Goal: Information Seeking & Learning: Learn about a topic

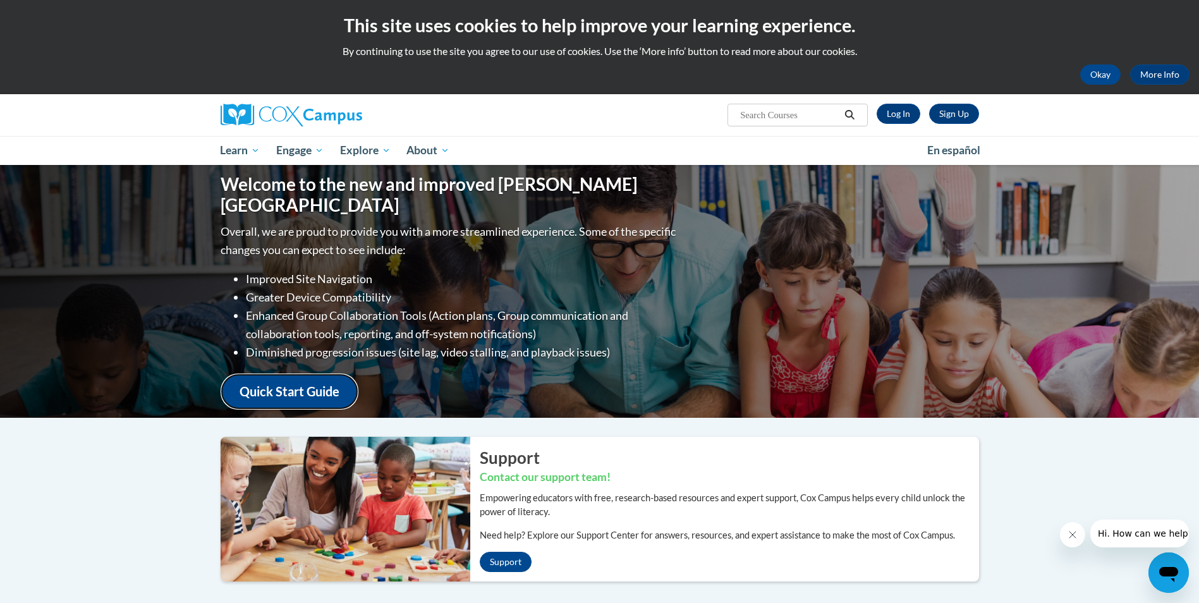
click at [293, 375] on link "Quick Start Guide" at bounding box center [290, 391] width 138 height 36
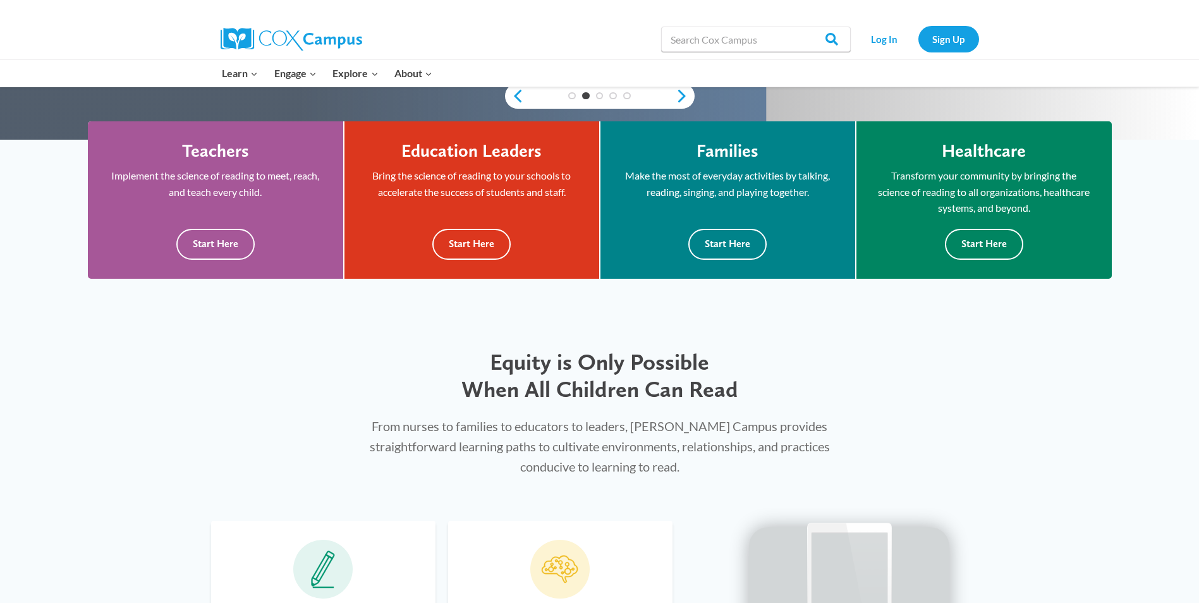
scroll to position [409, 0]
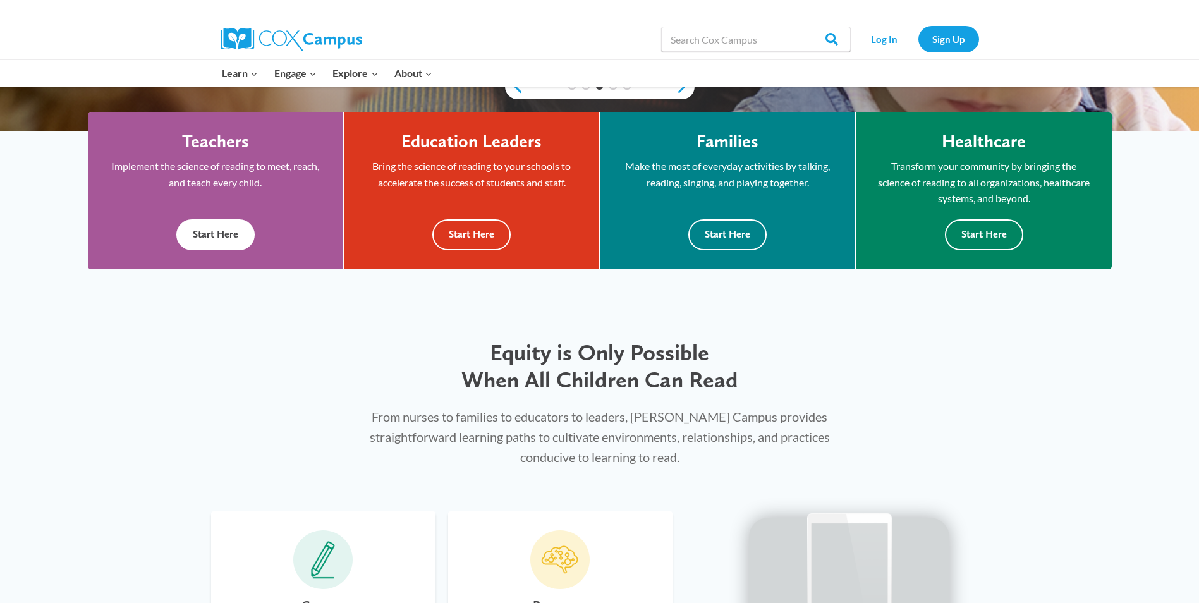
click at [233, 240] on button "Start Here" at bounding box center [215, 234] width 78 height 31
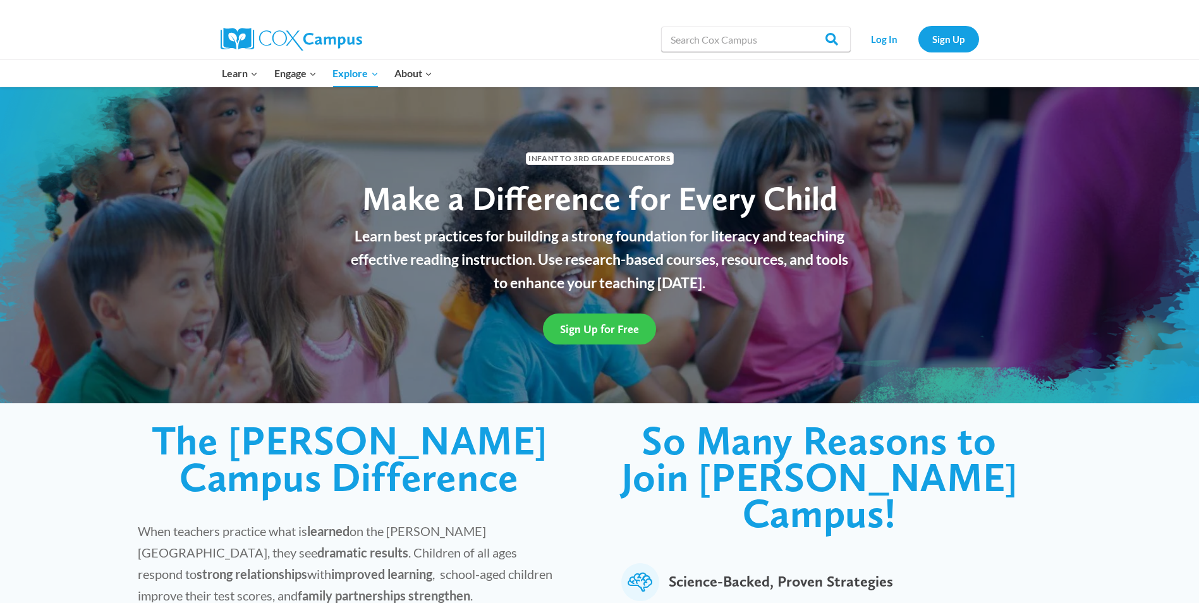
click at [602, 322] on span "Sign Up for Free" at bounding box center [599, 328] width 79 height 13
click at [604, 324] on span "Sign Up for Free" at bounding box center [599, 328] width 79 height 13
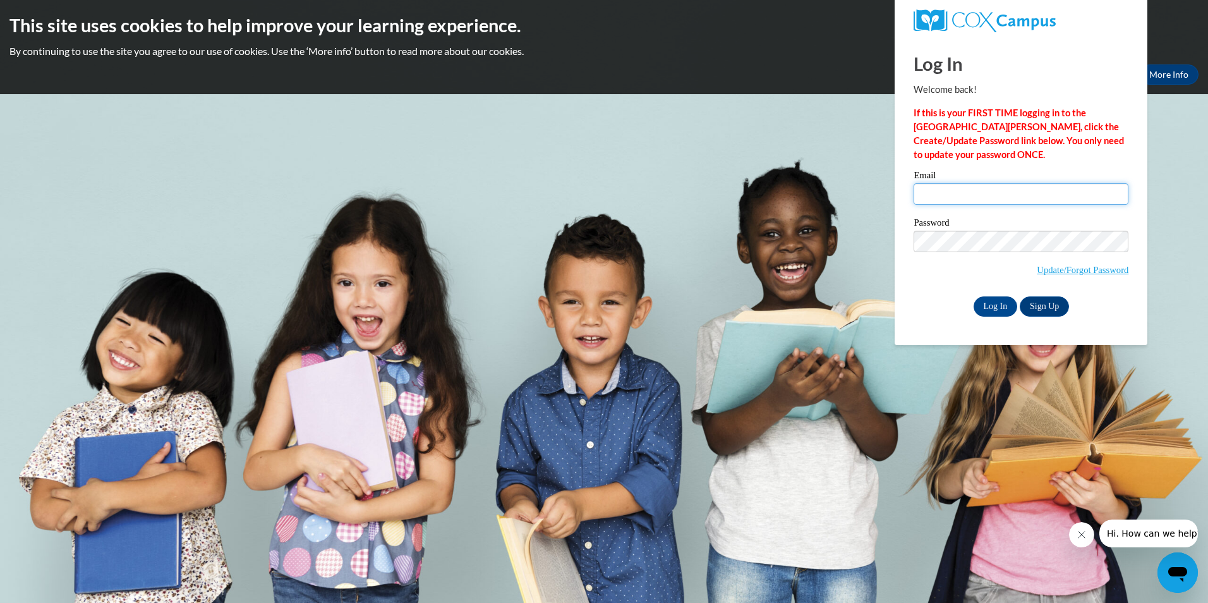
click at [937, 200] on input "Email" at bounding box center [1021, 193] width 215 height 21
type input "lnpayton@fcmi-ms.us"
click at [999, 304] on input "Log In" at bounding box center [996, 306] width 44 height 20
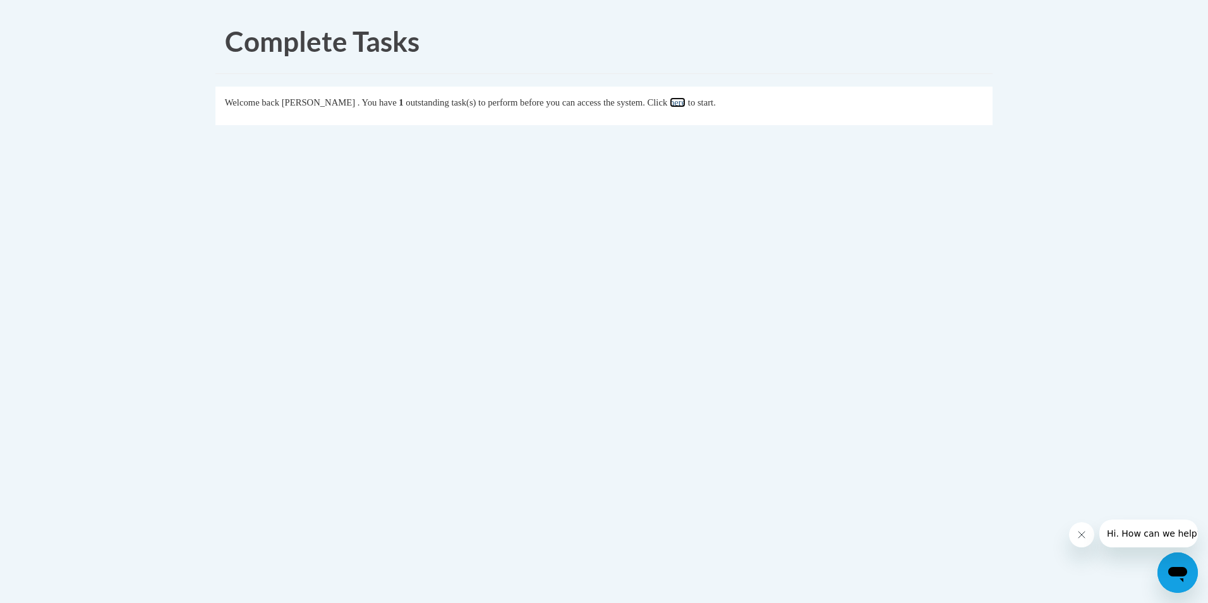
click at [686, 100] on link "here" at bounding box center [678, 102] width 16 height 10
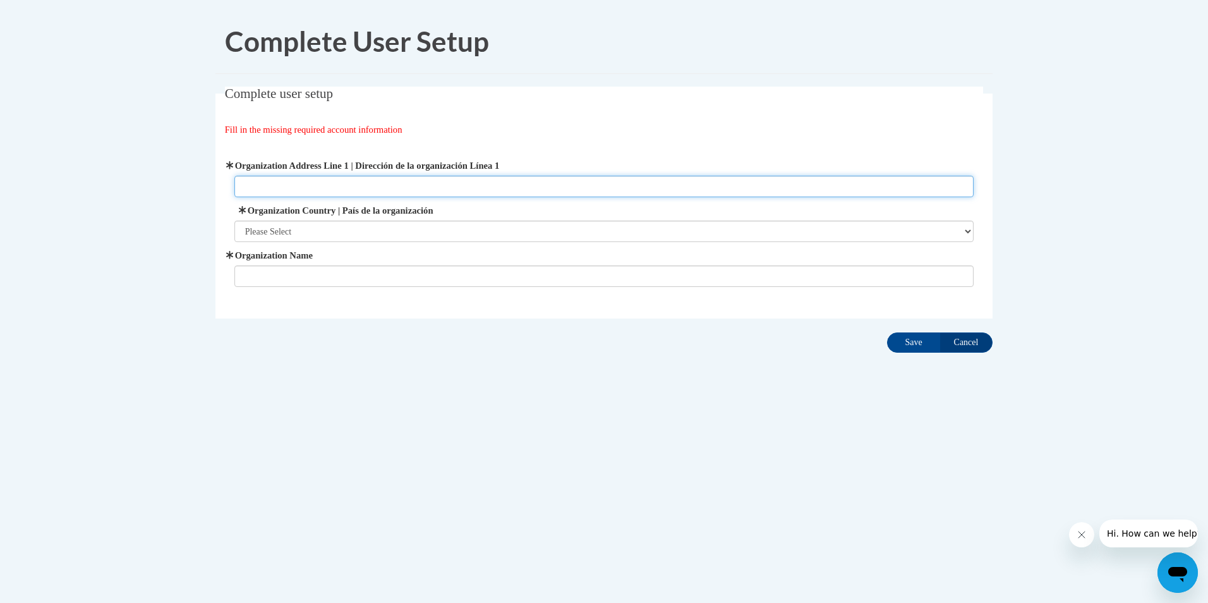
click at [263, 186] on input "Organization Address Line 1 | Dirección de la organización Línea 1" at bounding box center [604, 186] width 740 height 21
type input "298 Hwy 18 West"
type input "Friends of Children of Ms.Inc."
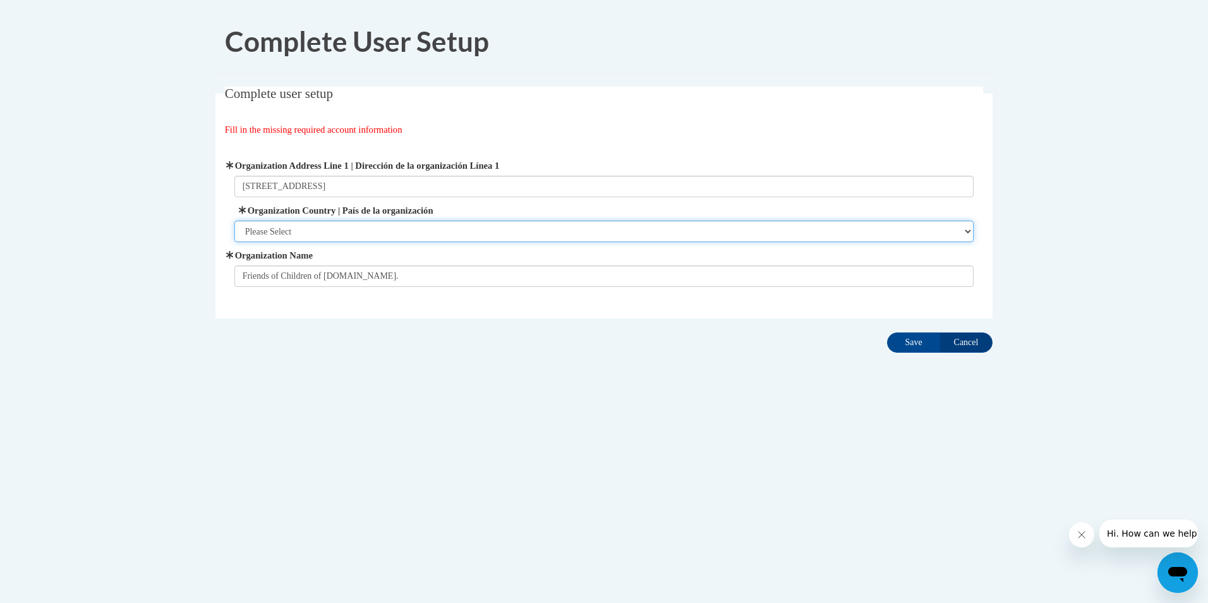
click at [312, 228] on select "Please Select United States | Estados Unidos Outside of the United States | Fue…" at bounding box center [604, 231] width 740 height 21
select select "ad49bcad-a171-4b2e-b99c-48b446064914"
click at [234, 221] on select "Please Select United States | Estados Unidos Outside of the United States | Fue…" at bounding box center [604, 231] width 740 height 21
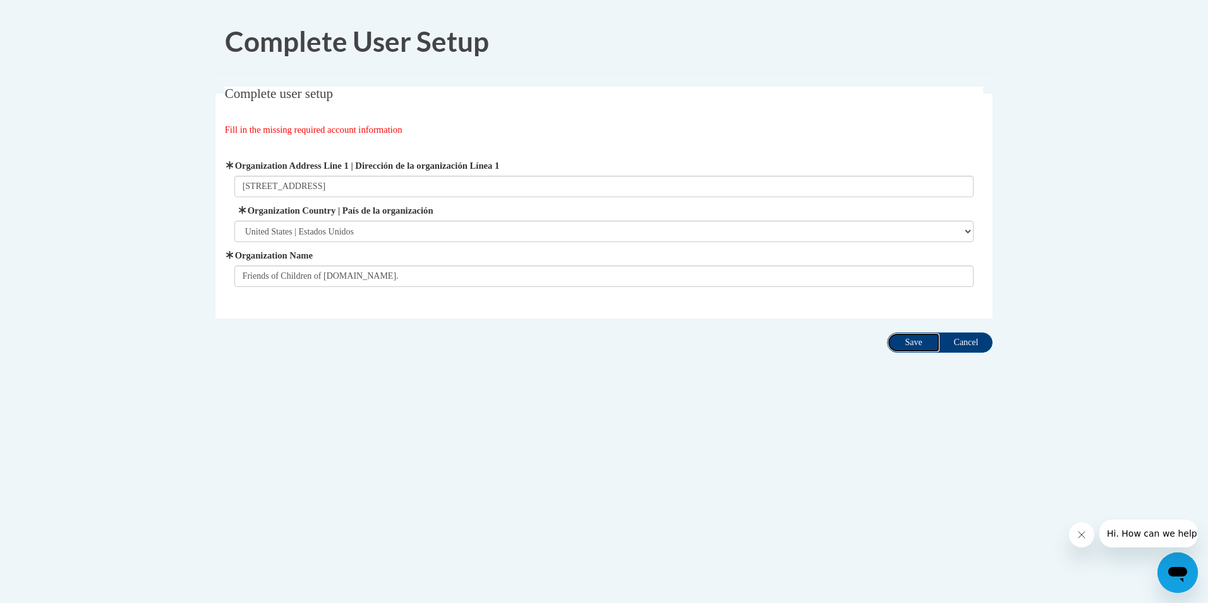
click at [911, 339] on input "Save" at bounding box center [913, 342] width 53 height 20
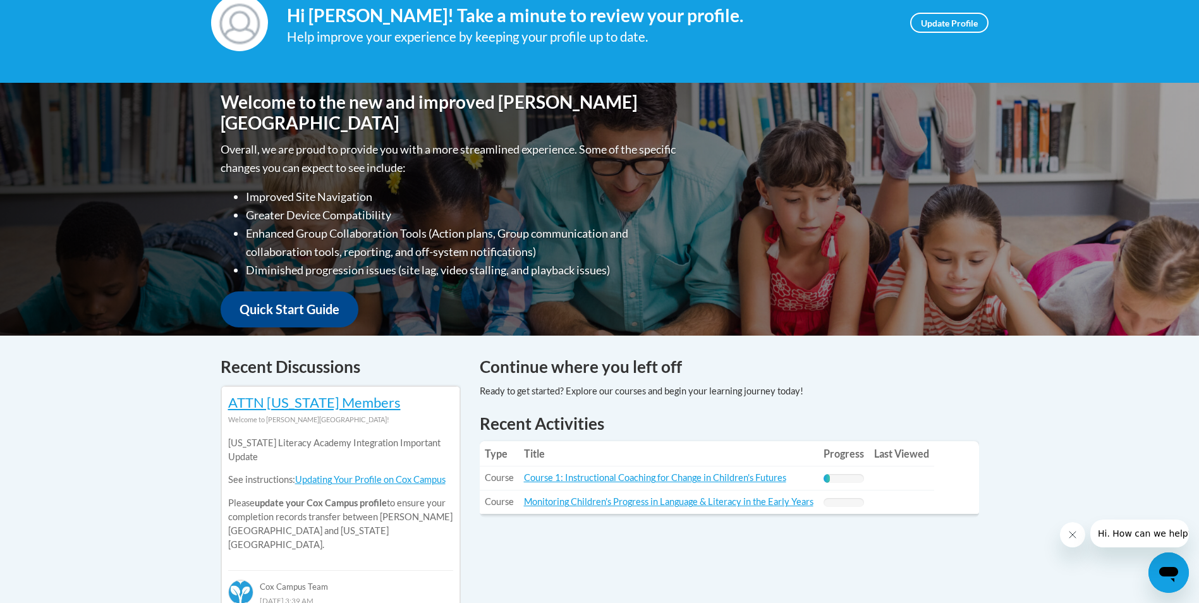
scroll to position [253, 0]
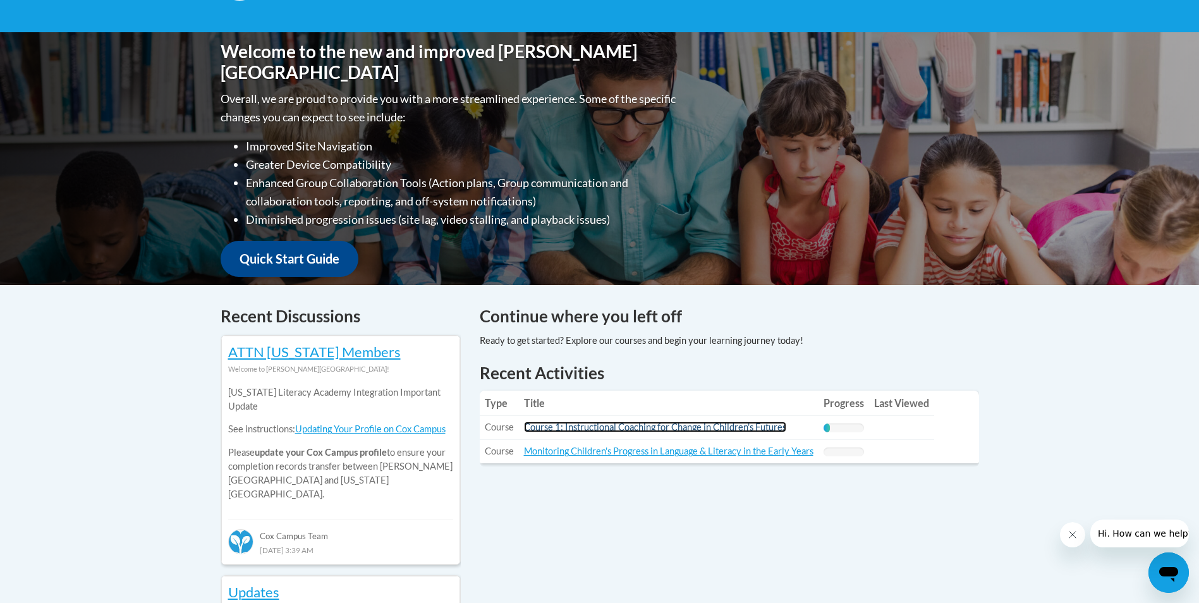
click at [622, 427] on link "Course 1: Instructional Coaching for Change in Children's Futures" at bounding box center [655, 427] width 262 height 11
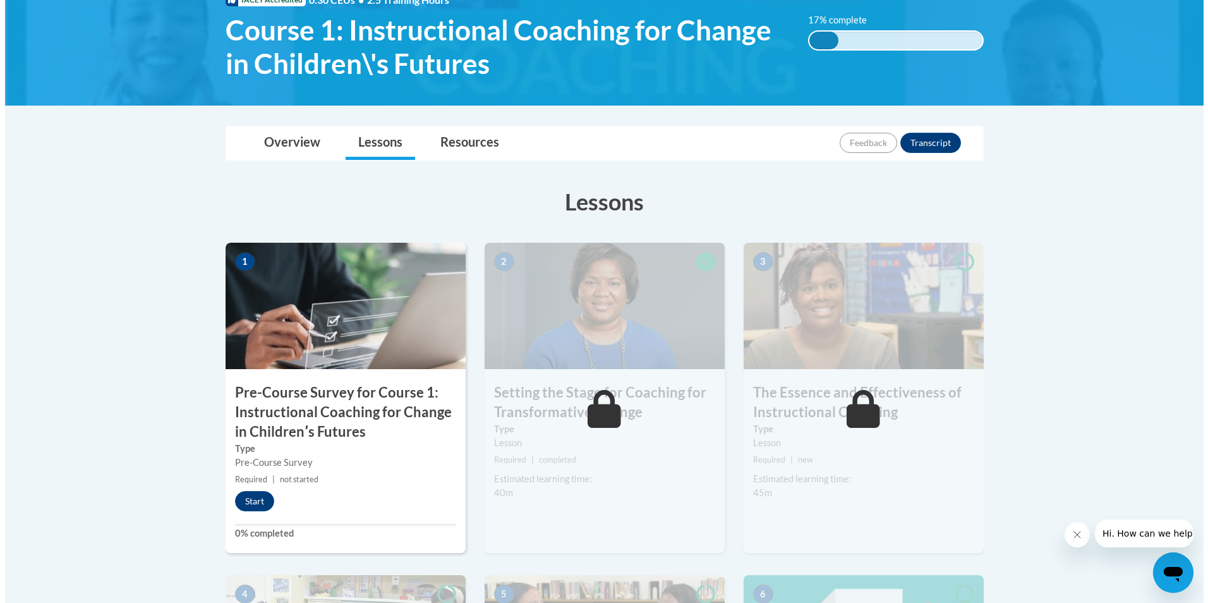
scroll to position [208, 0]
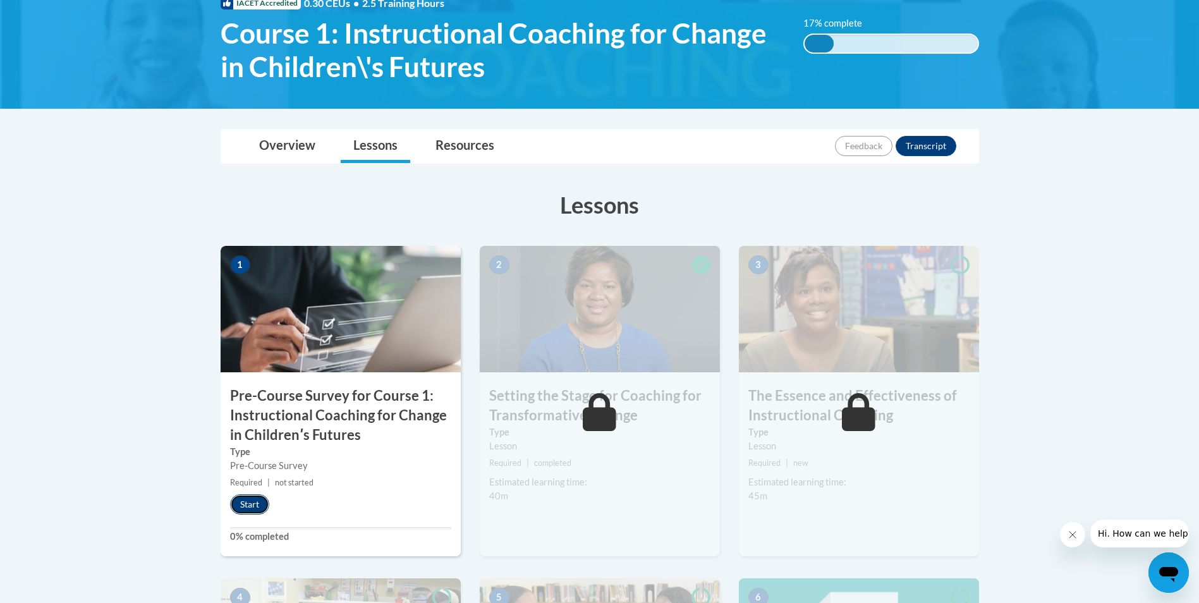
click at [246, 506] on button "Start" at bounding box center [249, 504] width 39 height 20
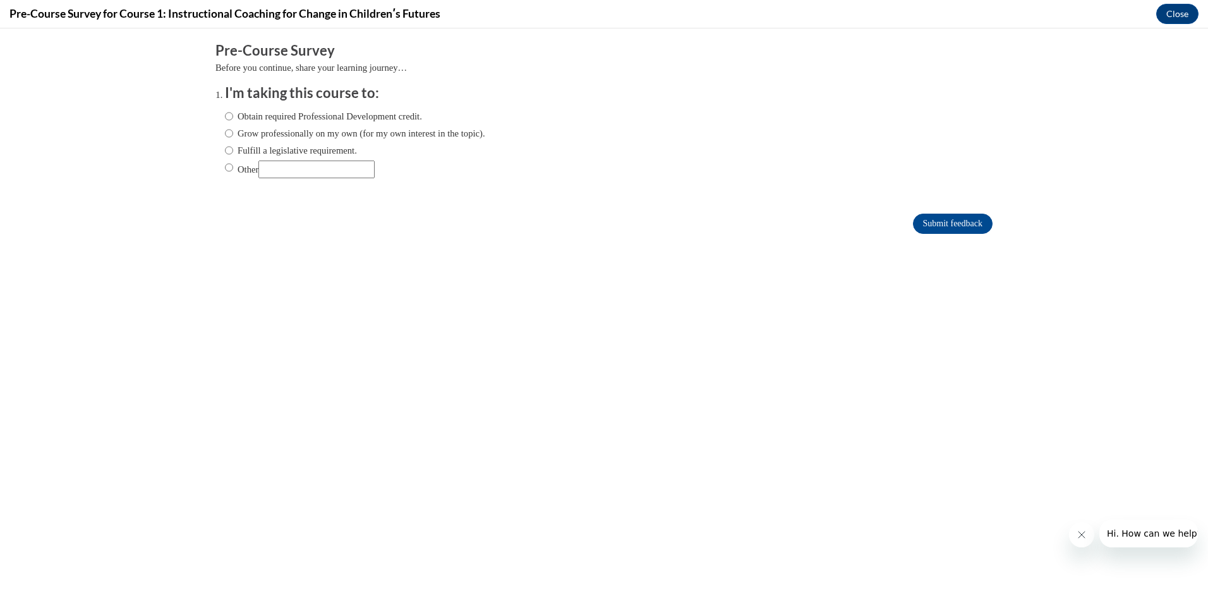
scroll to position [0, 0]
click at [225, 115] on input "Obtain required Professional Development credit." at bounding box center [229, 116] width 8 height 14
radio input "true"
click at [225, 130] on input "Grow professionally on my own (for my own interest in the topic)." at bounding box center [229, 133] width 8 height 14
radio input "true"
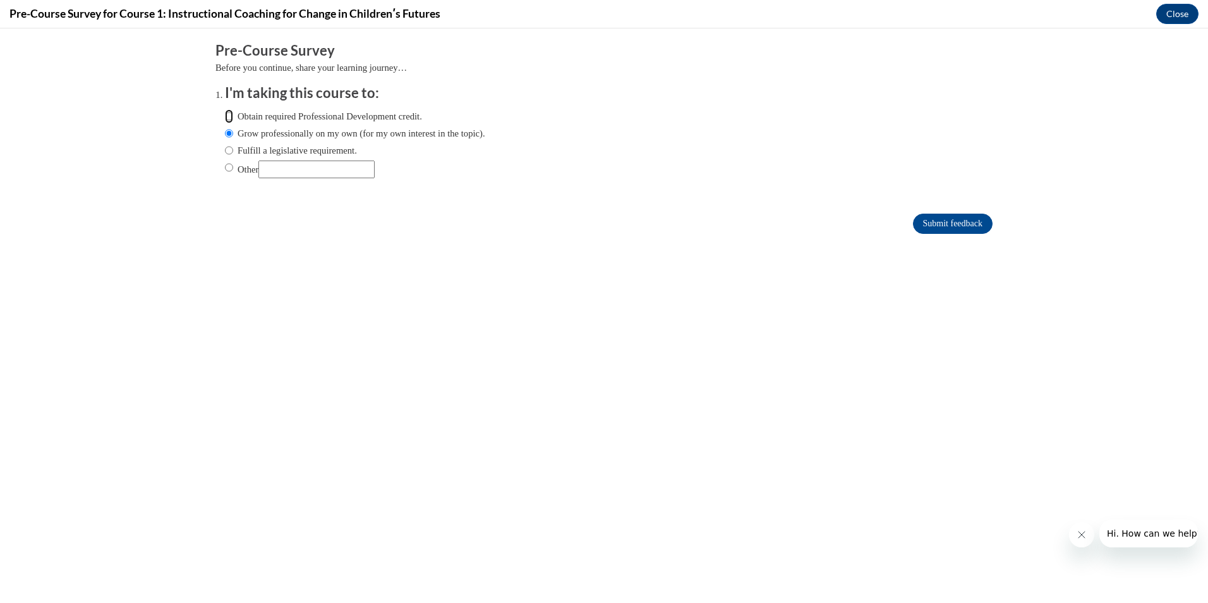
click at [225, 114] on input "Obtain required Professional Development credit." at bounding box center [229, 116] width 8 height 14
radio input "true"
click at [940, 220] on input "Submit feedback" at bounding box center [953, 224] width 80 height 20
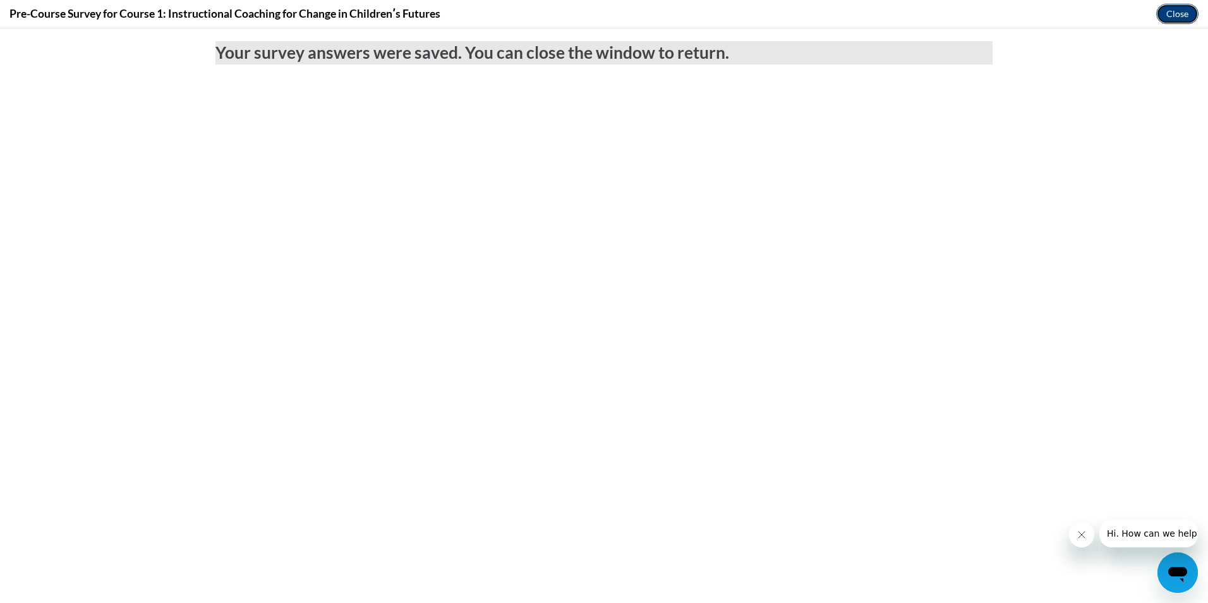
click at [1172, 10] on button "Close" at bounding box center [1177, 14] width 42 height 20
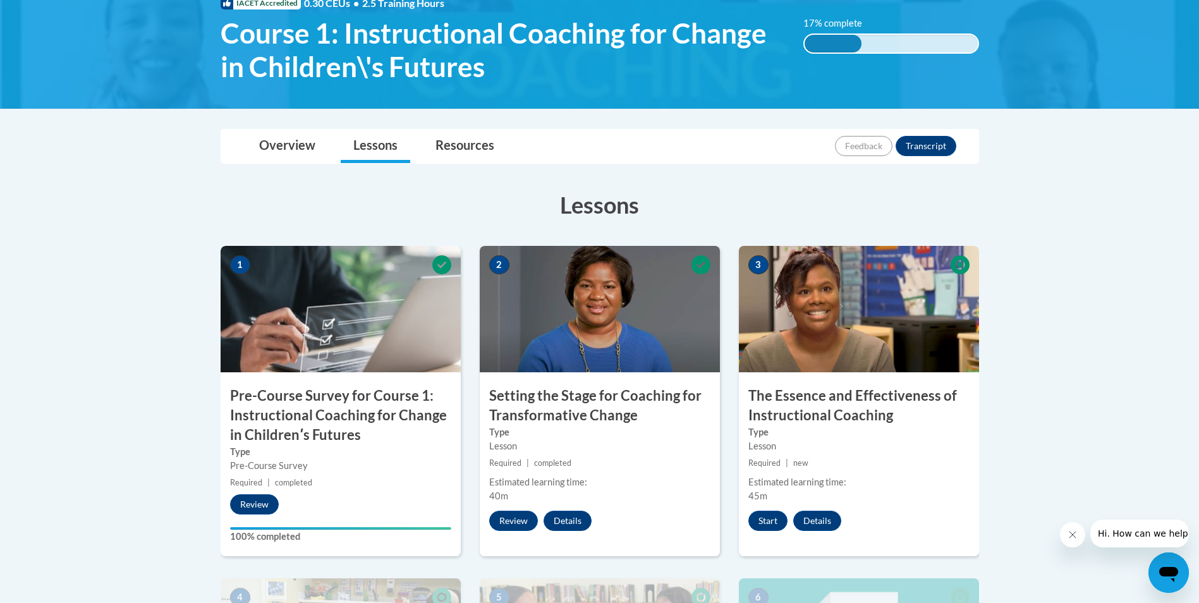
click at [587, 402] on h3 "Setting the Stage for Coaching for Transformative Change" at bounding box center [600, 405] width 240 height 39
click at [585, 295] on img at bounding box center [600, 309] width 240 height 126
click at [514, 522] on button "Review" at bounding box center [513, 521] width 49 height 20
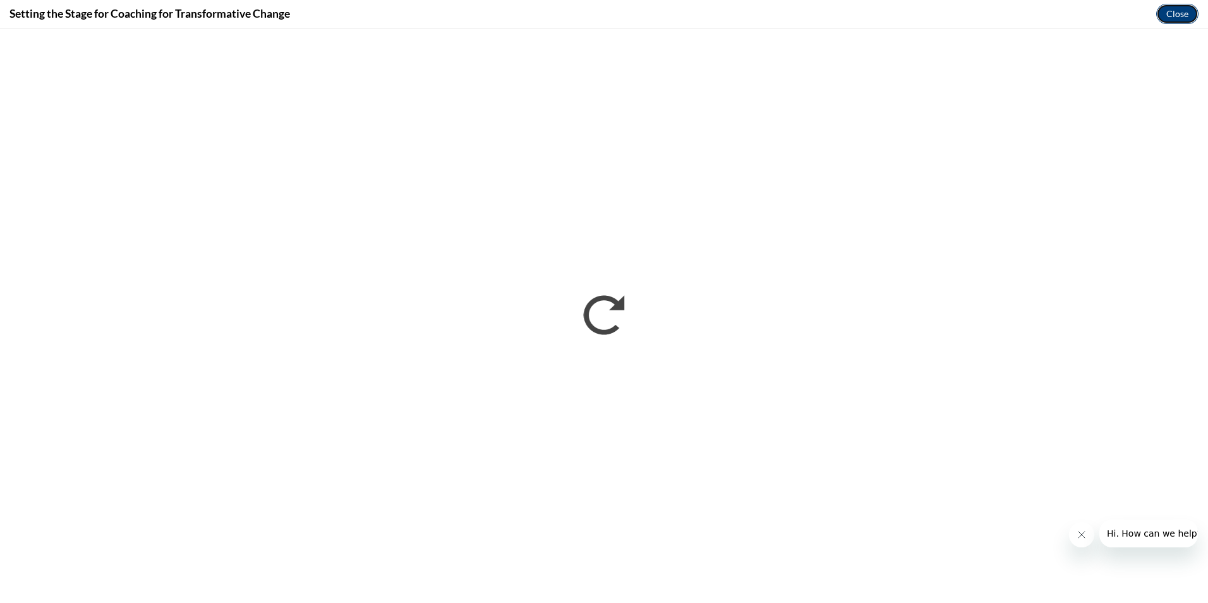
click at [1177, 13] on button "Close" at bounding box center [1177, 14] width 42 height 20
